Goal: Transaction & Acquisition: Purchase product/service

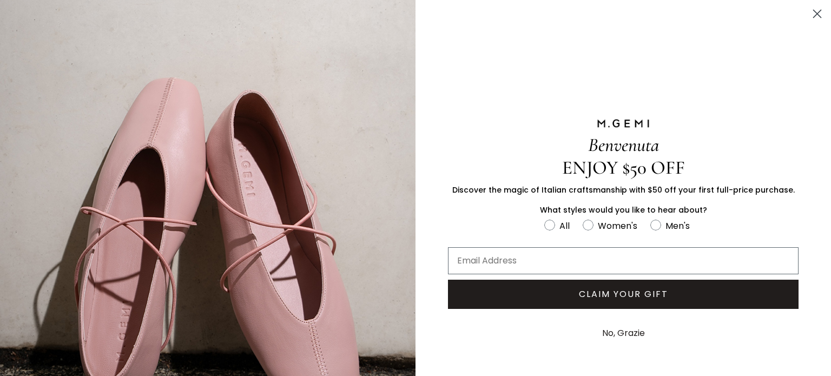
click at [808, 17] on circle "Close dialog" at bounding box center [817, 14] width 18 height 18
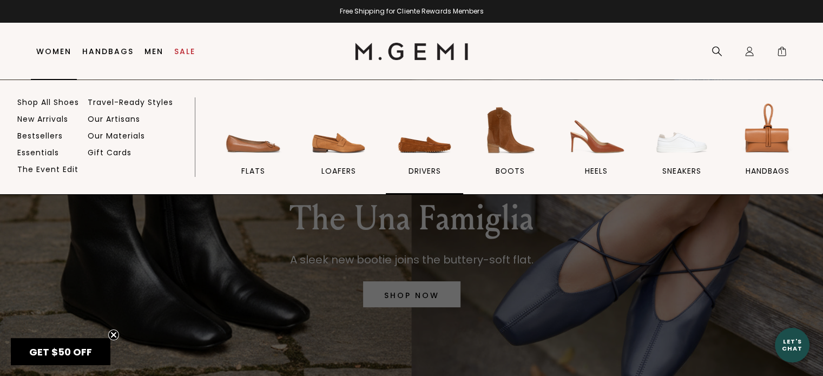
click at [421, 147] on img at bounding box center [424, 130] width 61 height 61
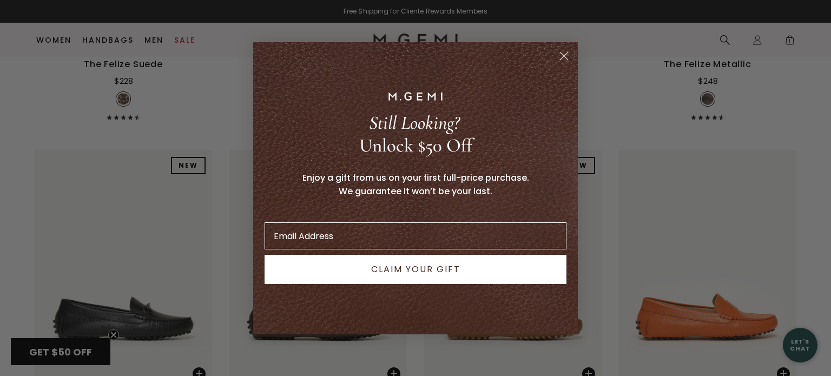
scroll to position [1504, 0]
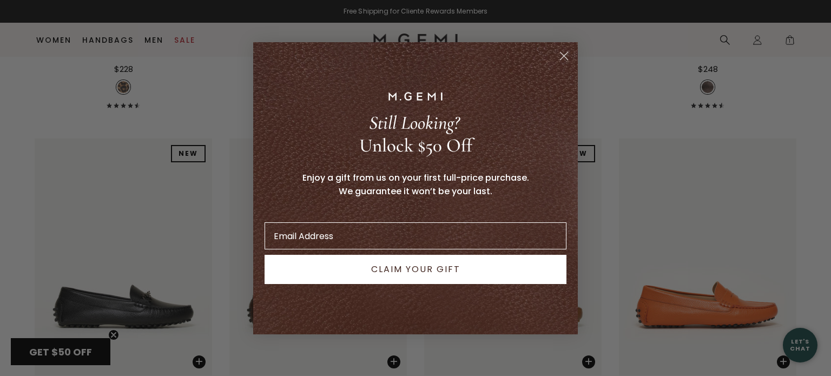
click at [559, 58] on circle "Close dialog" at bounding box center [564, 56] width 18 height 18
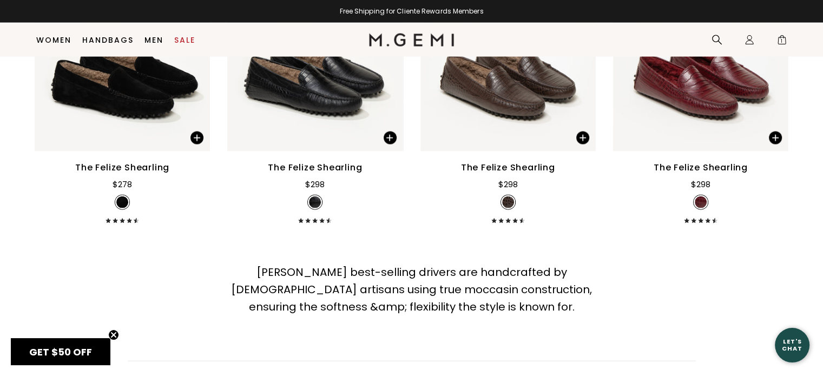
scroll to position [2412, 0]
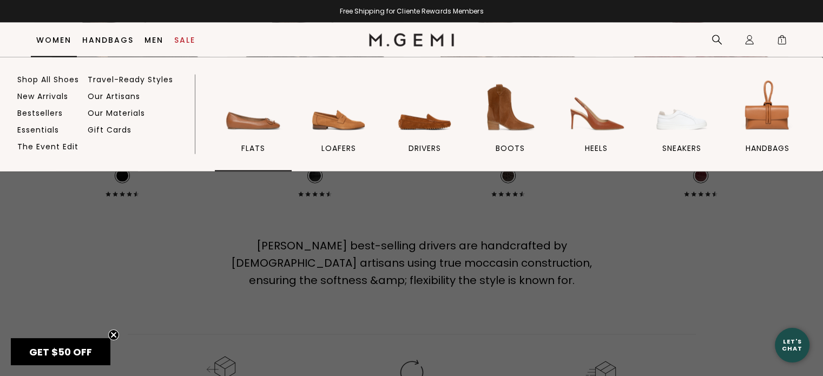
click at [256, 127] on img at bounding box center [253, 107] width 61 height 61
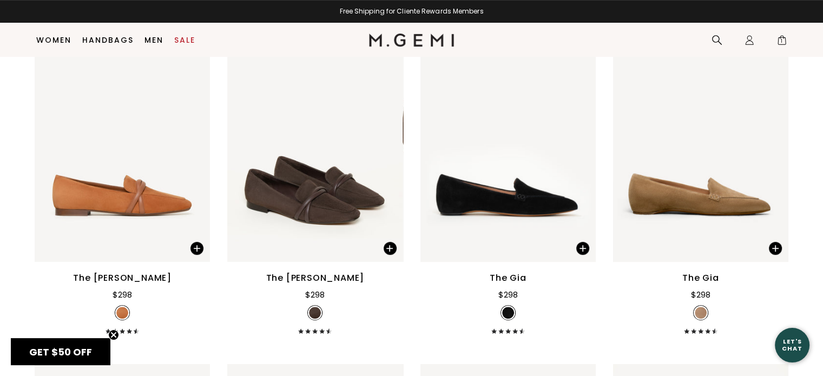
scroll to position [518, 0]
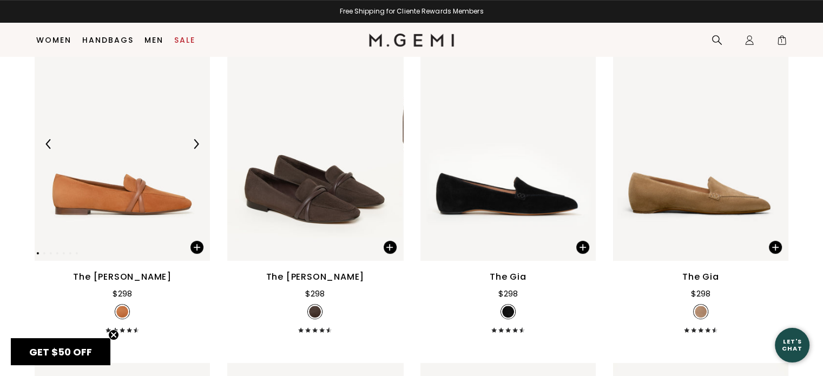
click at [199, 142] on img at bounding box center [196, 144] width 10 height 10
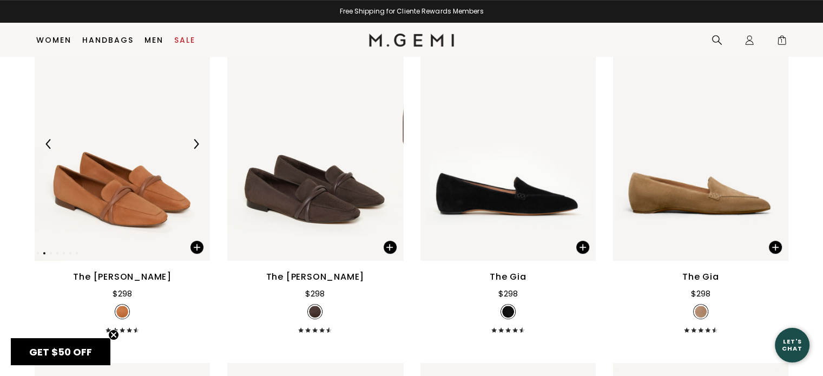
click at [199, 142] on img at bounding box center [196, 144] width 10 height 10
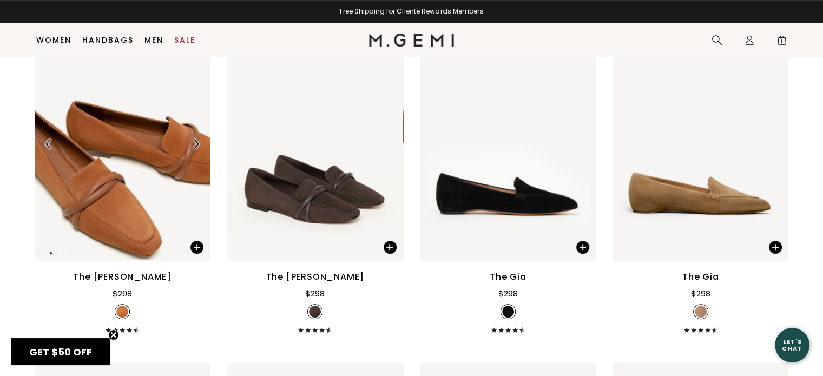
click at [199, 142] on img at bounding box center [196, 144] width 10 height 10
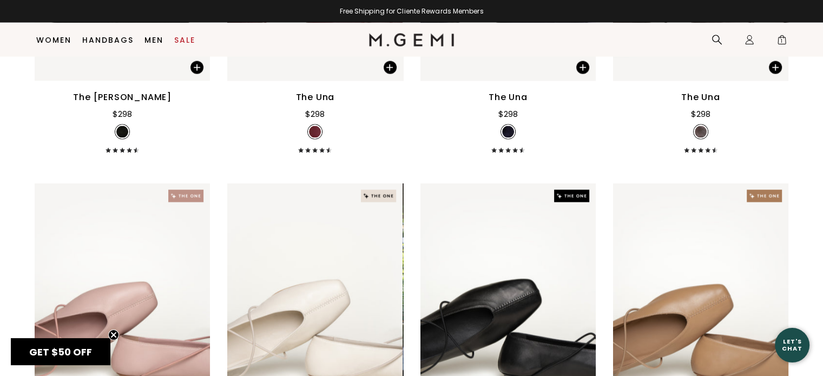
scroll to position [2412, 0]
